Goal: Task Accomplishment & Management: Manage account settings

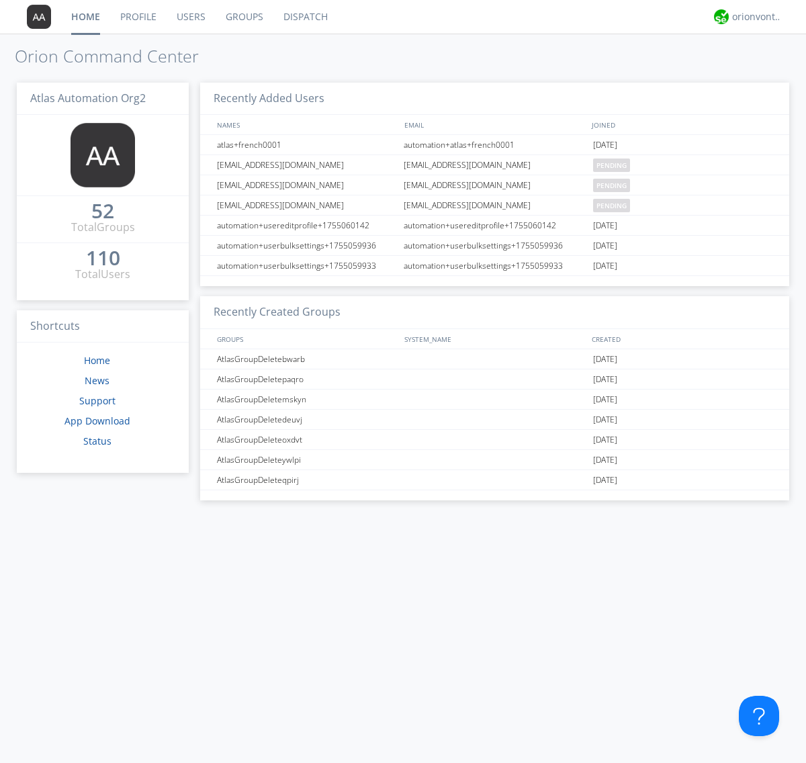
click at [190, 17] on link "Users" at bounding box center [191, 17] width 49 height 34
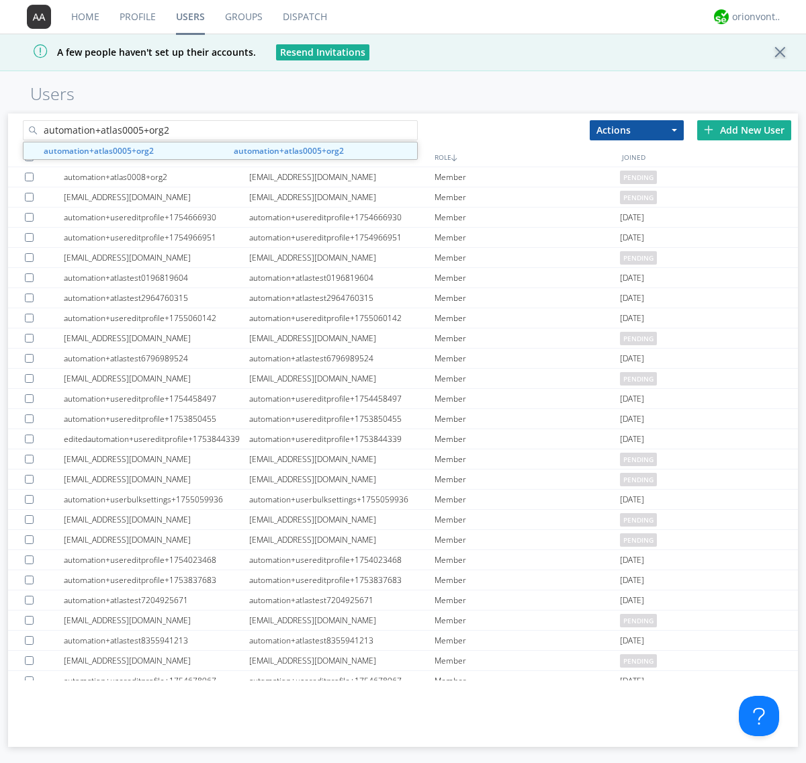
type input "automation+atlas0005+org2"
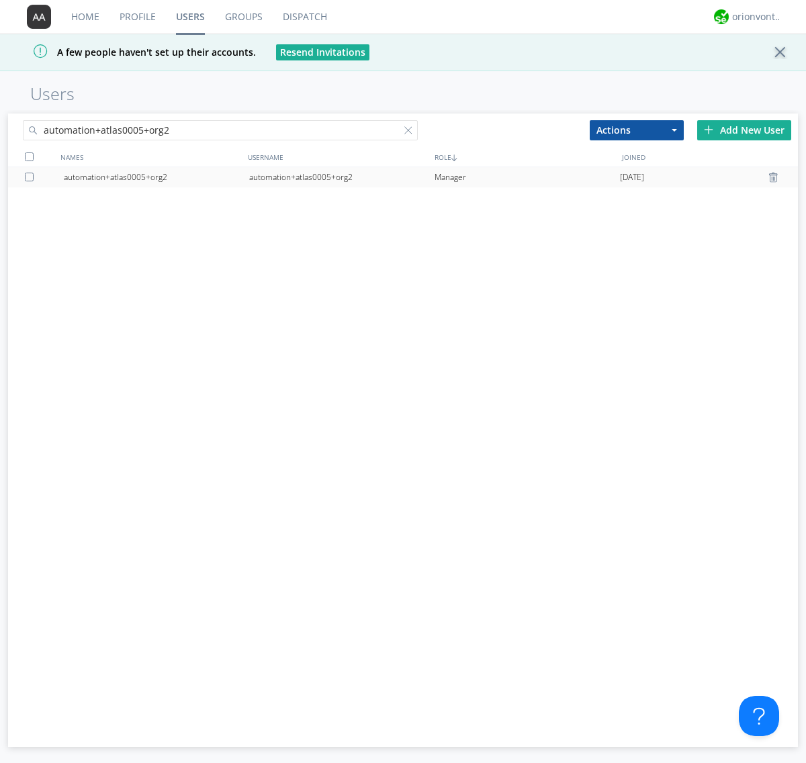
click at [341, 177] on div "automation+atlas0005+org2" at bounding box center [341, 177] width 185 height 20
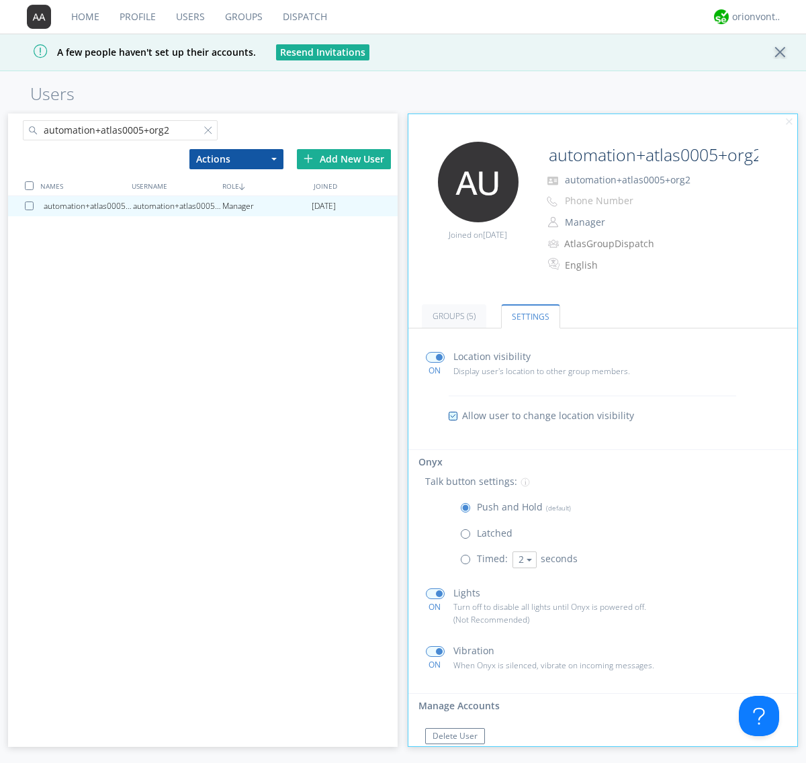
click at [468, 562] on span at bounding box center [468, 562] width 17 height 17
click at [0, 0] on input "radio" at bounding box center [0, 0] width 0 height 0
click at [523, 560] on button "2" at bounding box center [525, 560] width 24 height 17
click at [0, 0] on link "5" at bounding box center [0, 0] width 0 height 0
click at [523, 560] on button "5" at bounding box center [525, 560] width 24 height 17
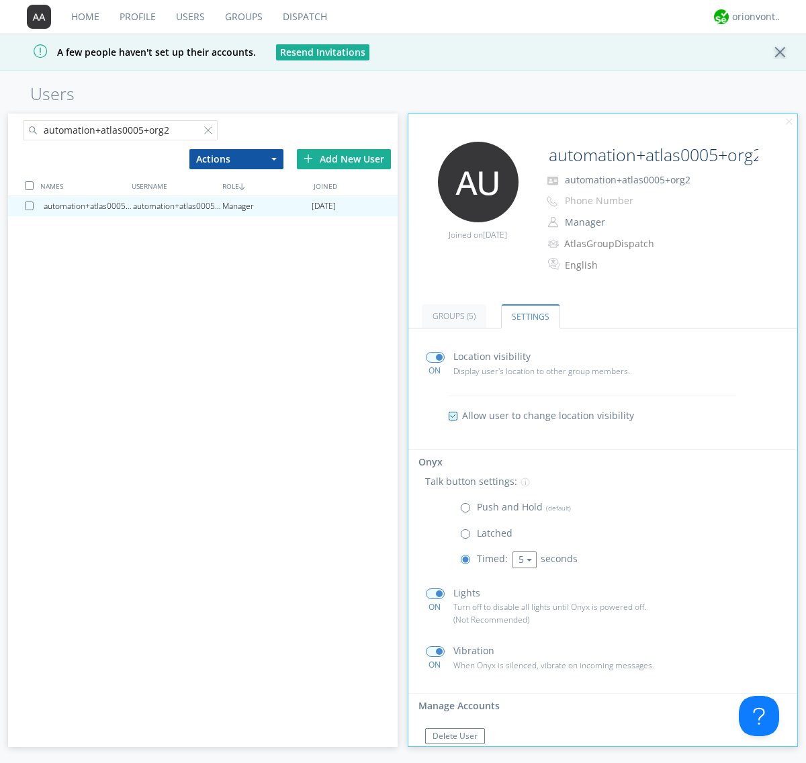
click at [0, 0] on link "3" at bounding box center [0, 0] width 0 height 0
click at [468, 511] on span at bounding box center [468, 511] width 17 height 17
click at [0, 0] on input "radio" at bounding box center [0, 0] width 0 height 0
